Goal: Task Accomplishment & Management: Use online tool/utility

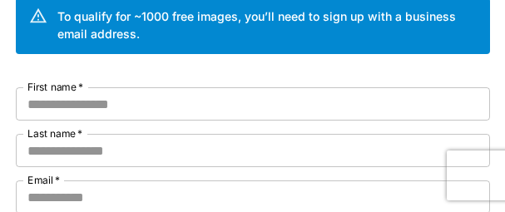
scroll to position [167, 0]
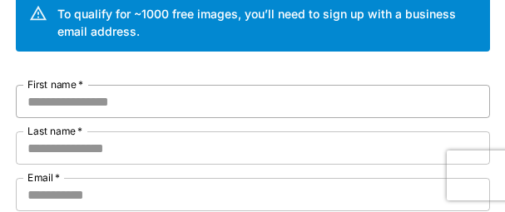
click at [88, 101] on input "First name   *" at bounding box center [253, 101] width 475 height 33
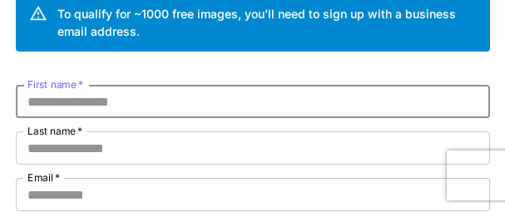
paste input "*******"
type input "*******"
click at [83, 150] on input "Last name   *" at bounding box center [253, 148] width 475 height 33
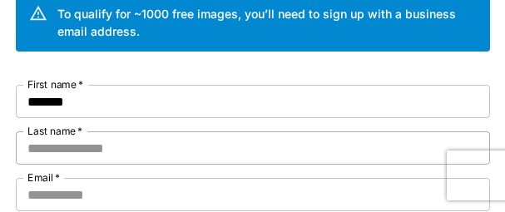
click at [68, 149] on input "Last name   *" at bounding box center [253, 148] width 475 height 33
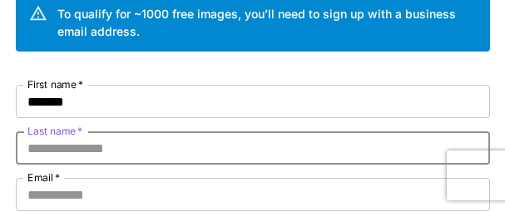
paste input "*****"
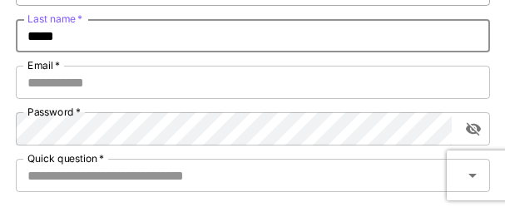
scroll to position [250, 0]
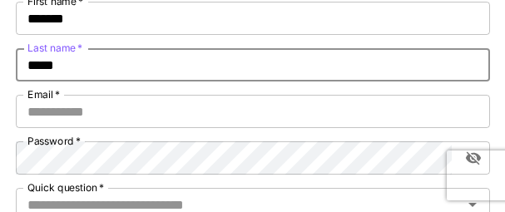
type input "*****"
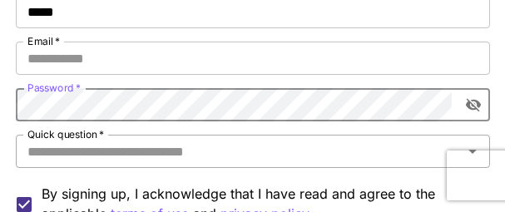
scroll to position [333, 0]
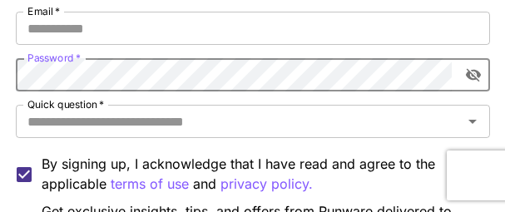
click at [408, 80] on icon "toggle password visibility" at bounding box center [473, 75] width 17 height 17
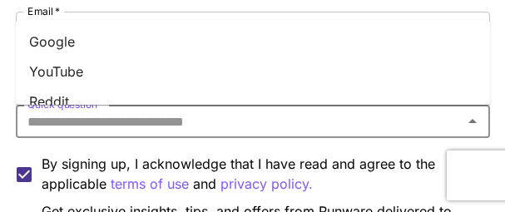
click at [181, 129] on input "Quick question   *" at bounding box center [239, 121] width 437 height 23
click at [66, 38] on li "Google" at bounding box center [253, 42] width 475 height 30
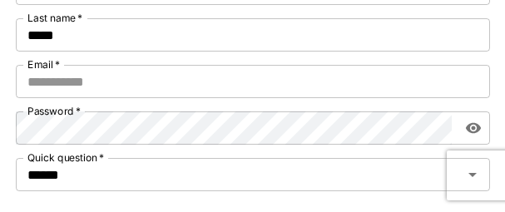
scroll to position [250, 0]
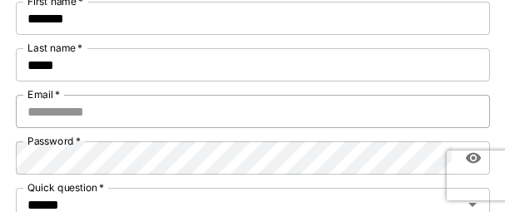
click at [147, 120] on input "Email   *" at bounding box center [253, 111] width 475 height 33
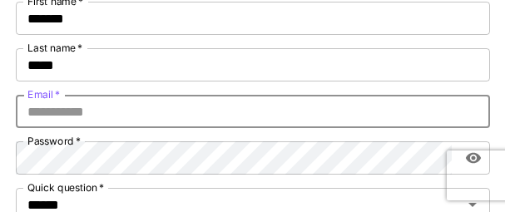
paste input "**********"
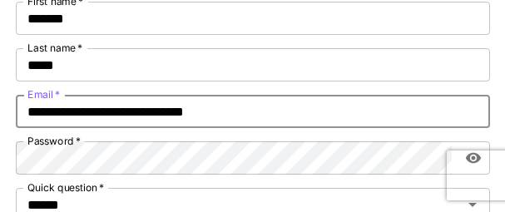
type input "**********"
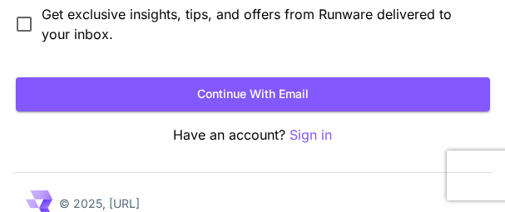
scroll to position [500, 0]
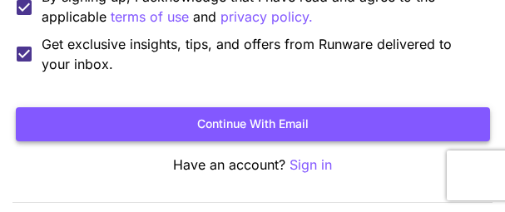
click at [251, 119] on button "Continue with email" at bounding box center [253, 124] width 475 height 34
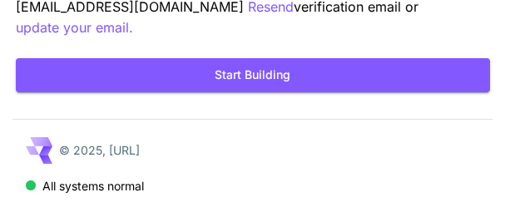
scroll to position [178, 0]
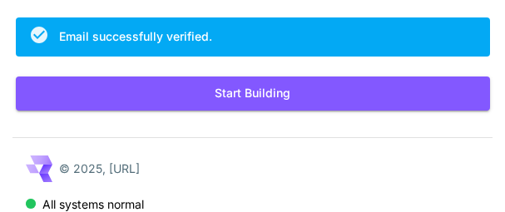
scroll to position [162, 0]
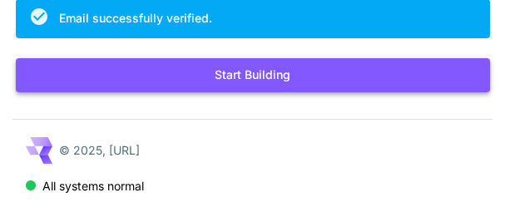
click at [226, 73] on button "Start Building" at bounding box center [253, 75] width 475 height 34
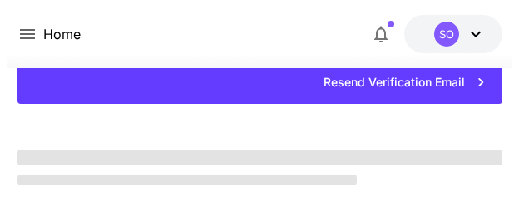
scroll to position [162, 0]
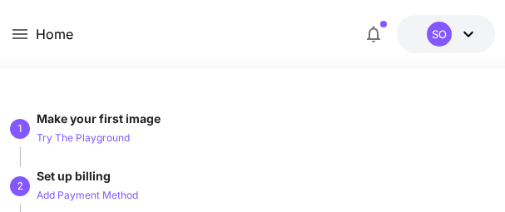
click at [463, 32] on icon at bounding box center [469, 34] width 20 height 20
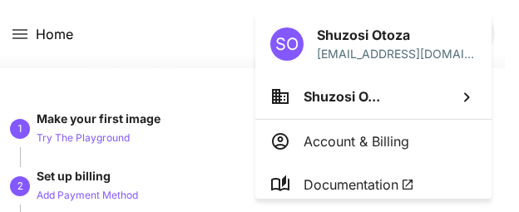
click at [156, 49] on div at bounding box center [259, 106] width 519 height 212
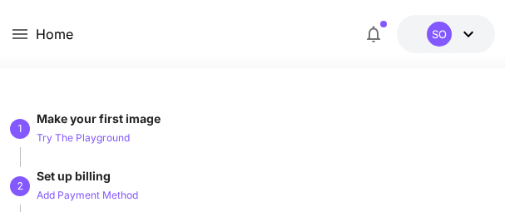
click at [459, 39] on icon at bounding box center [469, 34] width 20 height 20
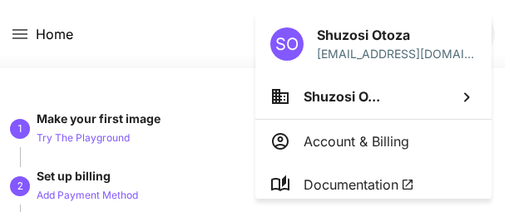
click at [147, 42] on div at bounding box center [259, 106] width 519 height 212
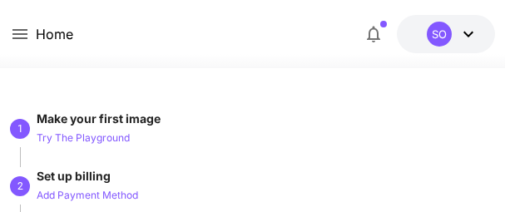
click at [6, 32] on div "Home $0.05 credits left SO" at bounding box center [252, 34] width 505 height 68
click at [16, 30] on icon at bounding box center [19, 34] width 15 height 10
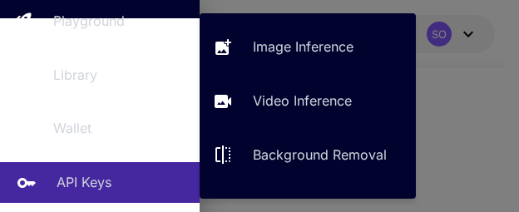
scroll to position [250, 0]
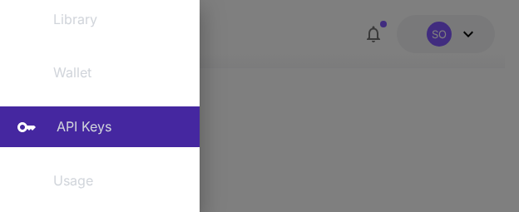
click at [84, 129] on p "API Keys" at bounding box center [84, 127] width 55 height 20
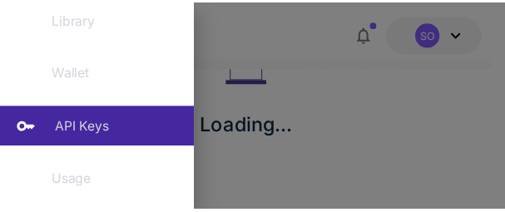
scroll to position [122, 0]
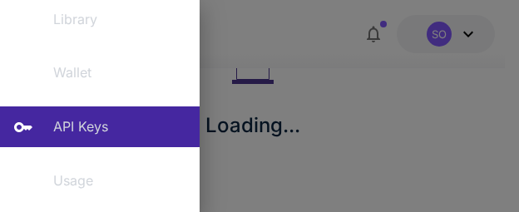
click at [350, 103] on div at bounding box center [259, 106] width 519 height 212
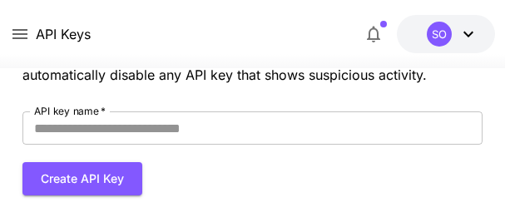
scroll to position [83, 0]
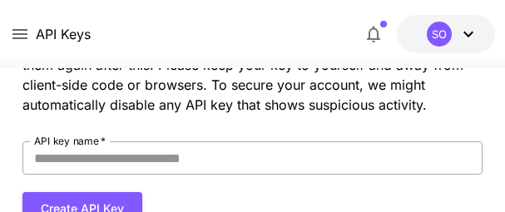
click at [142, 155] on input "API key name   *" at bounding box center [252, 158] width 461 height 33
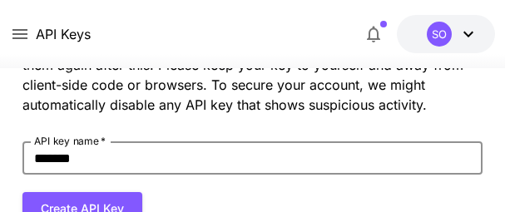
type input "*******"
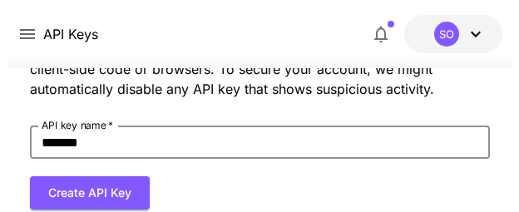
scroll to position [103, 0]
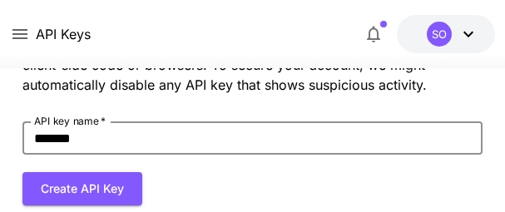
click at [70, 191] on button "Create API Key" at bounding box center [82, 189] width 120 height 34
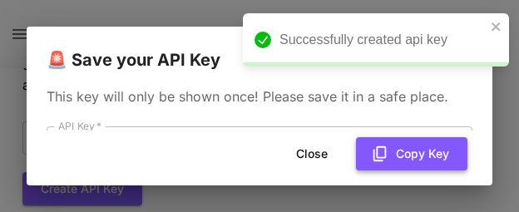
click at [405, 152] on button "Copy Key" at bounding box center [412, 154] width 112 height 34
